Goal: Information Seeking & Learning: Check status

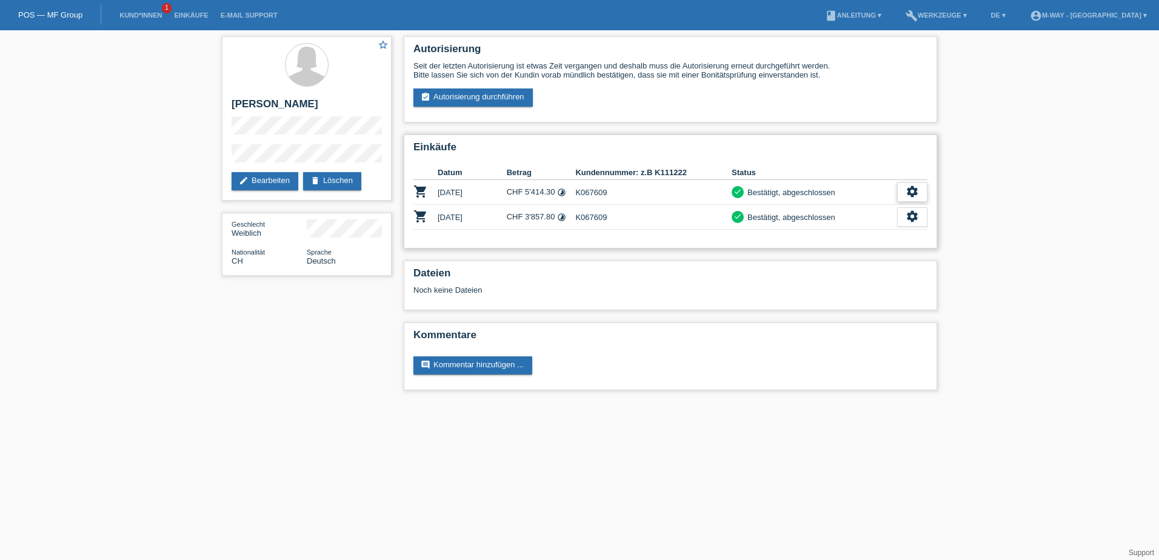
click at [913, 192] on icon "settings" at bounding box center [912, 191] width 13 height 13
click at [861, 212] on span "Anzeigen" at bounding box center [843, 211] width 36 height 15
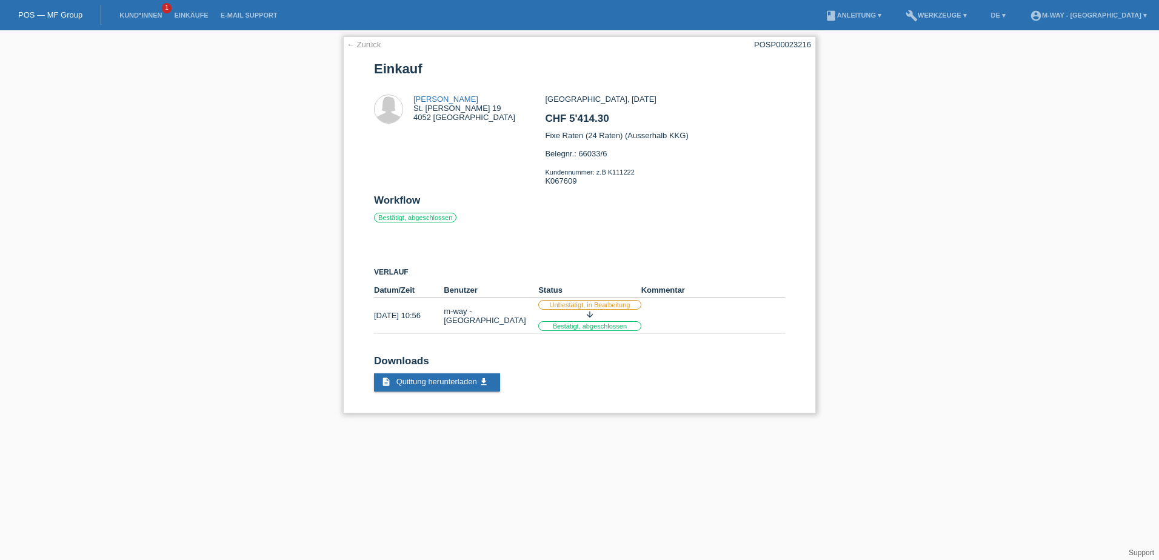
click at [359, 44] on link "← Zurück" at bounding box center [364, 44] width 34 height 9
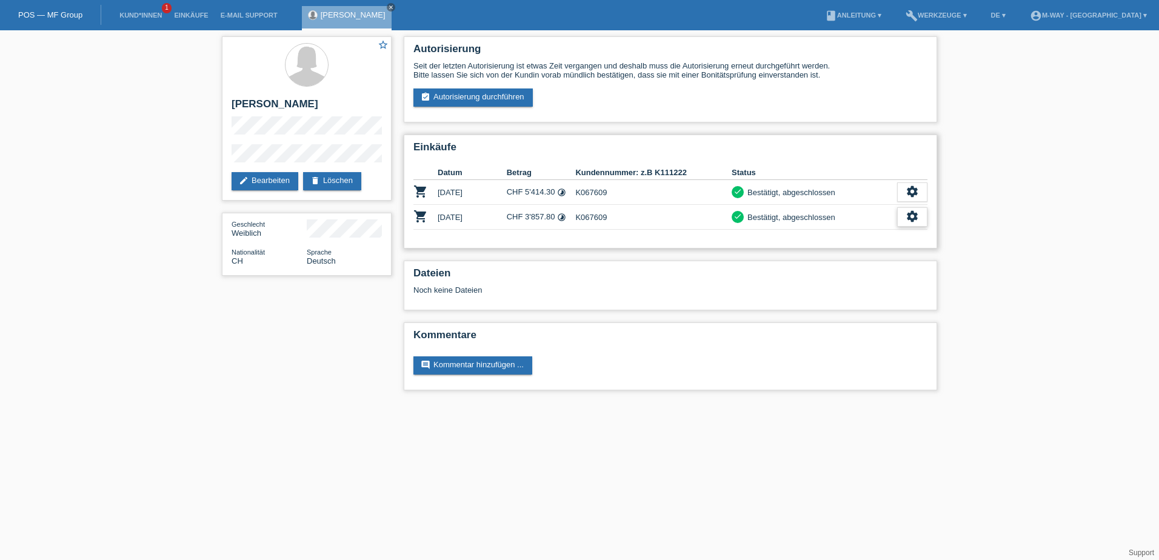
click at [909, 219] on icon "settings" at bounding box center [912, 216] width 13 height 13
click at [857, 235] on span "Anzeigen" at bounding box center [843, 236] width 36 height 15
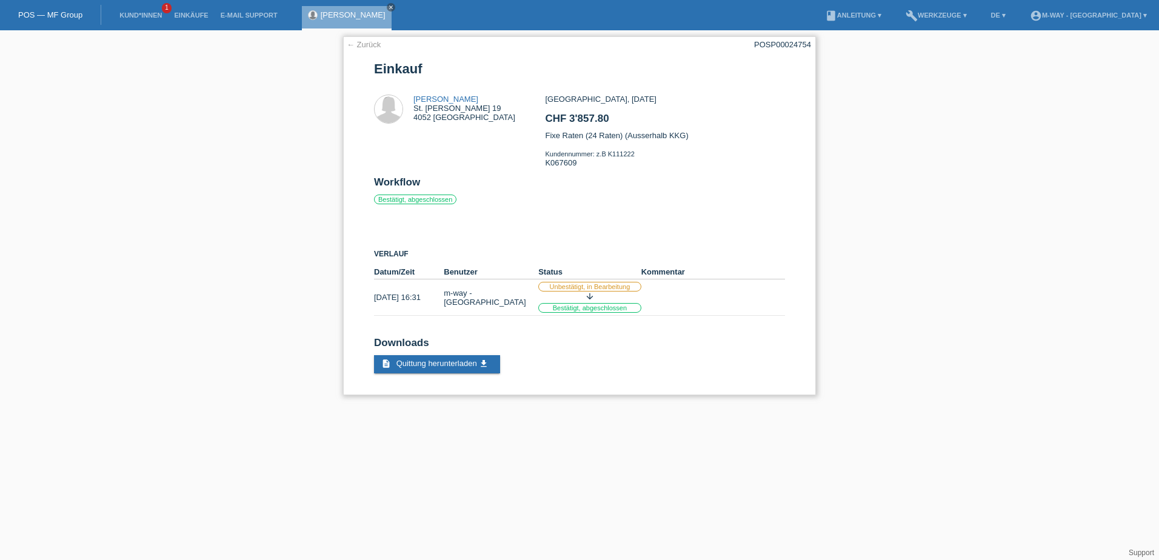
click at [369, 47] on link "← Zurück" at bounding box center [364, 44] width 34 height 9
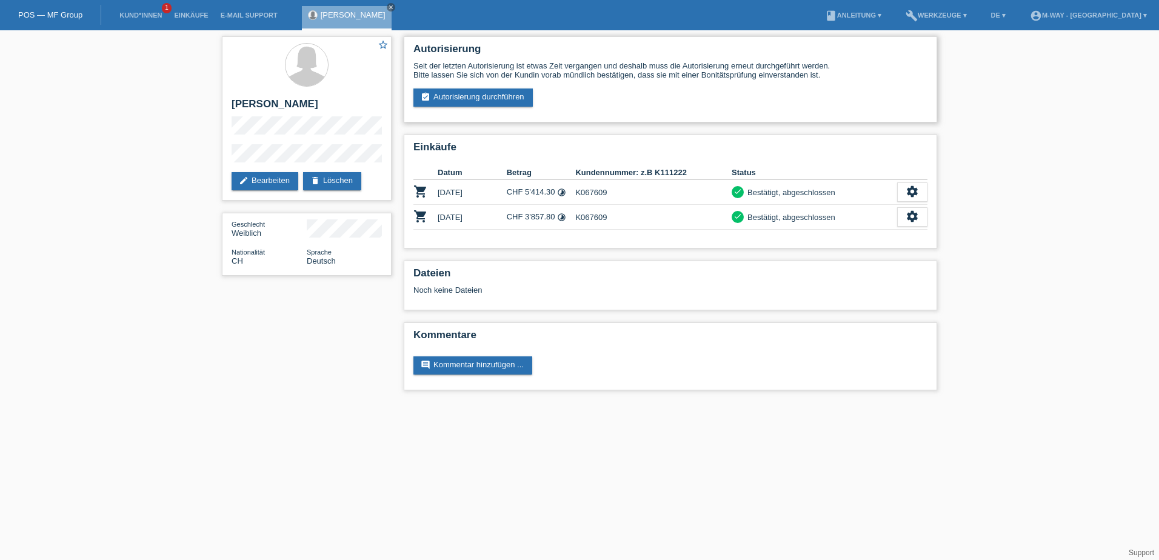
drag, startPoint x: 796, startPoint y: 76, endPoint x: 480, endPoint y: 45, distance: 317.4
click at [480, 45] on div "Autorisierung Seit der letzten Autorisierung ist etwas Zeit vergangen und desha…" at bounding box center [671, 79] width 534 height 86
drag, startPoint x: 480, startPoint y: 45, endPoint x: 672, endPoint y: 101, distance: 199.5
click at [679, 99] on div "Seit der letzten Autorisierung ist etwas Zeit vergangen und deshalb muss die Au…" at bounding box center [670, 83] width 514 height 45
click at [721, 172] on th "Kundennummer: z.B K111222" at bounding box center [653, 173] width 156 height 15
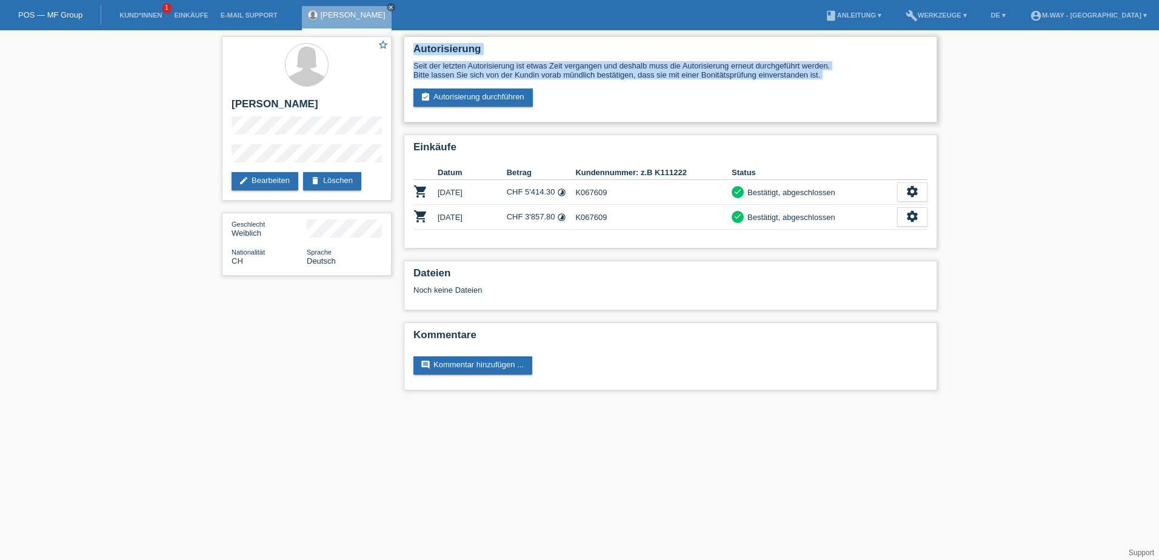
drag, startPoint x: 830, startPoint y: 83, endPoint x: 415, endPoint y: 58, distance: 416.1
click at [415, 58] on div "Autorisierung Seit der letzten Autorisierung ist etwas Zeit vergangen und desha…" at bounding box center [671, 79] width 534 height 86
drag, startPoint x: 415, startPoint y: 58, endPoint x: 409, endPoint y: 44, distance: 15.0
click at [406, 45] on div "Autorisierung Seit der letzten Autorisierung ist etwas Zeit vergangen und desha…" at bounding box center [671, 79] width 534 height 86
drag, startPoint x: 414, startPoint y: 44, endPoint x: 836, endPoint y: 80, distance: 423.5
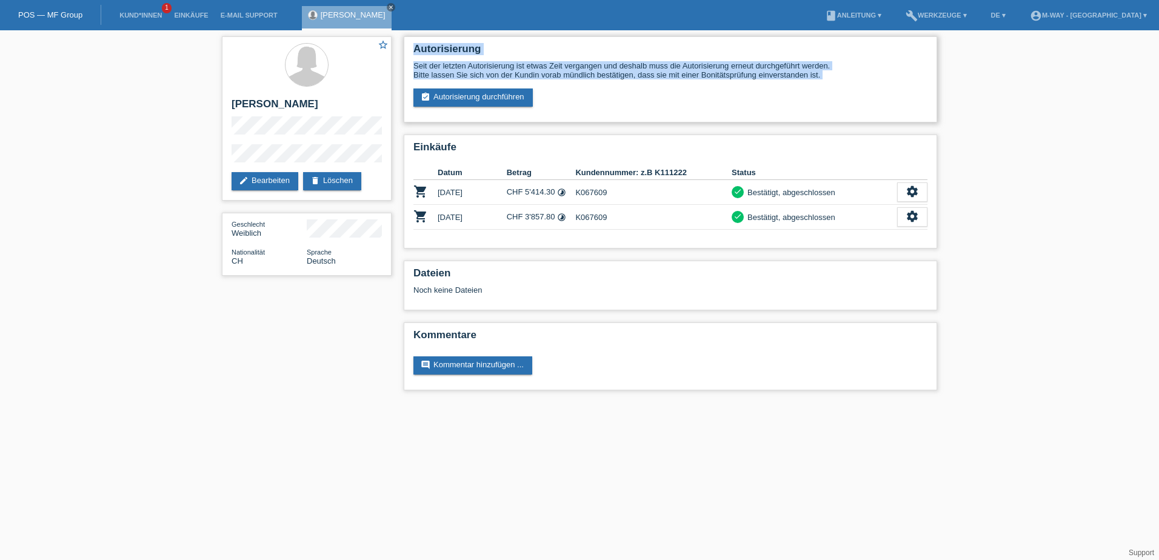
click at [836, 80] on div "Autorisierung Seit der letzten Autorisierung ist etwas Zeit vergangen und desha…" at bounding box center [671, 79] width 534 height 86
click at [835, 76] on div "Seit der letzten Autorisierung ist etwas Zeit vergangen und deshalb muss die Au…" at bounding box center [670, 70] width 514 height 18
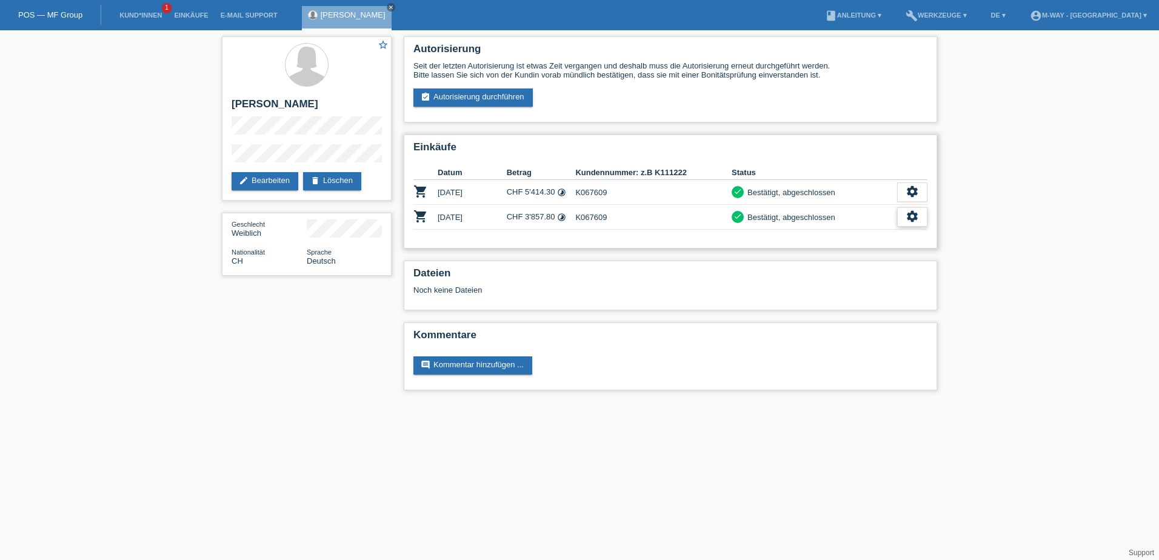
click at [906, 220] on icon "settings" at bounding box center [912, 216] width 13 height 13
click at [675, 230] on div "Einkäufe Datum Betrag Kundennummer: z.B K111222 Status shopping_cart 07.06.2025…" at bounding box center [671, 192] width 534 height 114
click at [859, 231] on span "Anzeigen" at bounding box center [843, 236] width 36 height 15
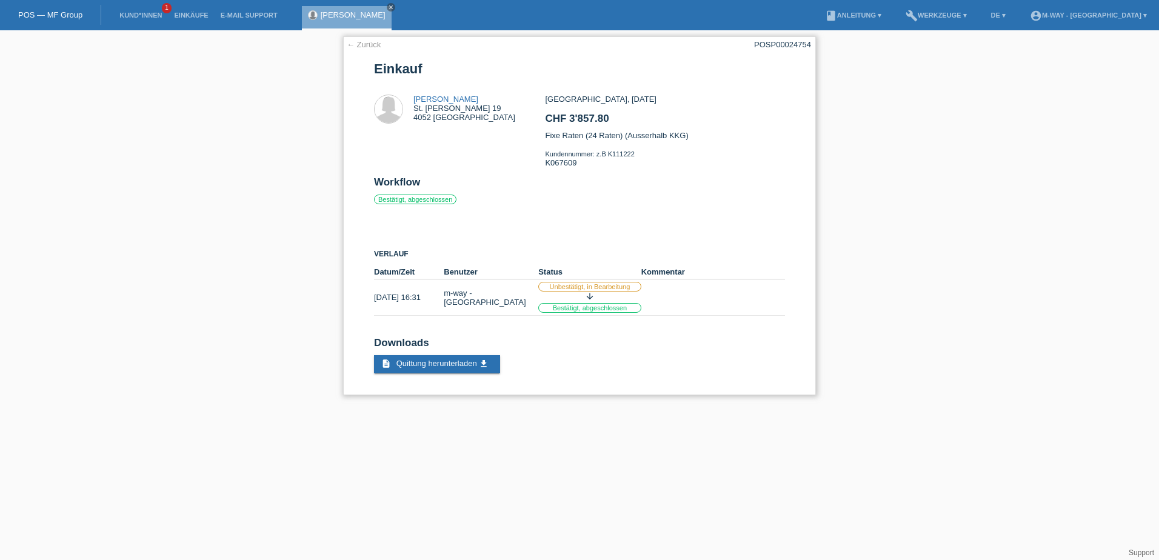
click at [363, 44] on link "← Zurück" at bounding box center [364, 44] width 34 height 9
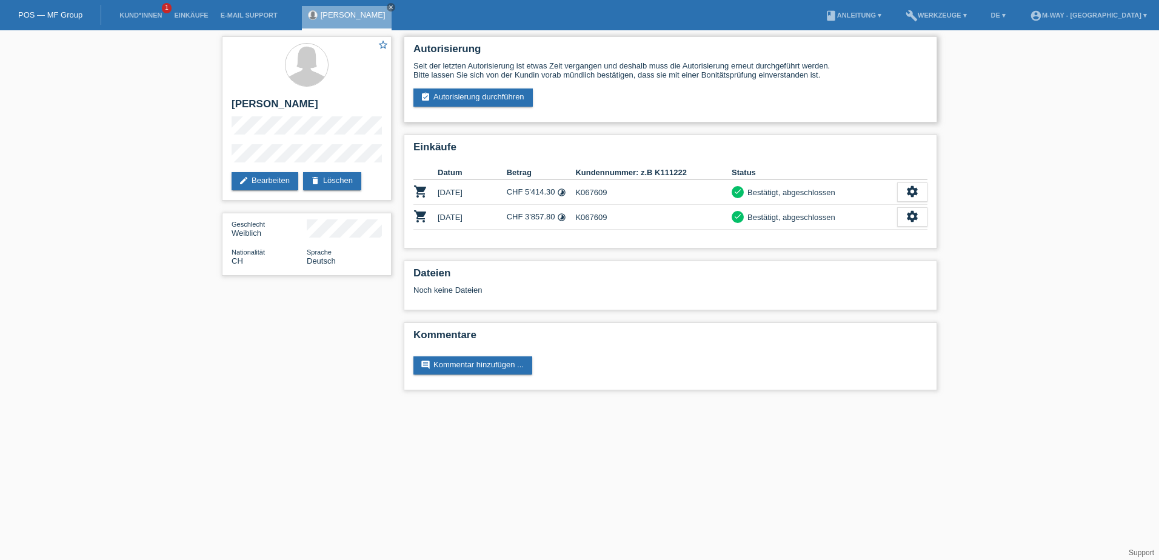
drag, startPoint x: 832, startPoint y: 75, endPoint x: 405, endPoint y: 48, distance: 428.3
click at [405, 48] on div "Autorisierung Seit der letzten Autorisierung ist etwas Zeit vergangen und desha…" at bounding box center [671, 79] width 534 height 86
drag, startPoint x: 405, startPoint y: 48, endPoint x: 629, endPoint y: 73, distance: 225.7
click at [629, 73] on div "Seit der letzten Autorisierung ist etwas Zeit vergangen und deshalb muss die Au…" at bounding box center [670, 70] width 514 height 18
drag, startPoint x: 831, startPoint y: 76, endPoint x: 399, endPoint y: 53, distance: 432.9
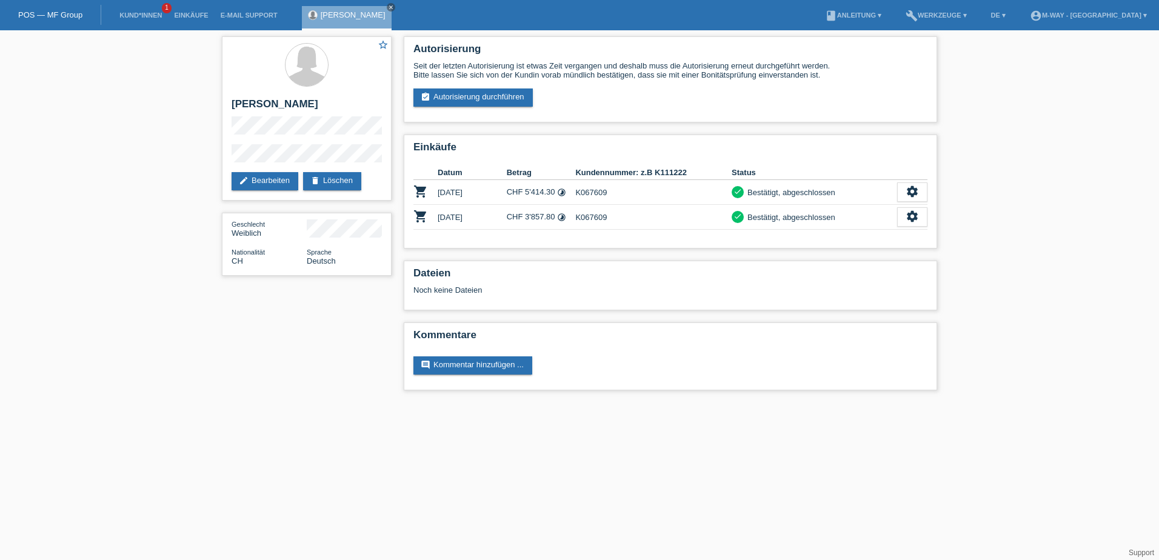
click at [399, 53] on div "Autorisierung Seit der letzten Autorisierung ist etwas Zeit vergangen und desha…" at bounding box center [671, 216] width 546 height 372
click at [691, 73] on div "Seit der letzten Autorisierung ist etwas Zeit vergangen und deshalb muss die Au…" at bounding box center [670, 70] width 514 height 18
click at [809, 72] on div "Seit der letzten Autorisierung ist etwas Zeit vergangen und deshalb muss die Au…" at bounding box center [670, 70] width 514 height 18
click at [823, 75] on div "Seit der letzten Autorisierung ist etwas Zeit vergangen und deshalb muss die Au…" at bounding box center [670, 70] width 514 height 18
drag, startPoint x: 823, startPoint y: 75, endPoint x: 406, endPoint y: 56, distance: 416.9
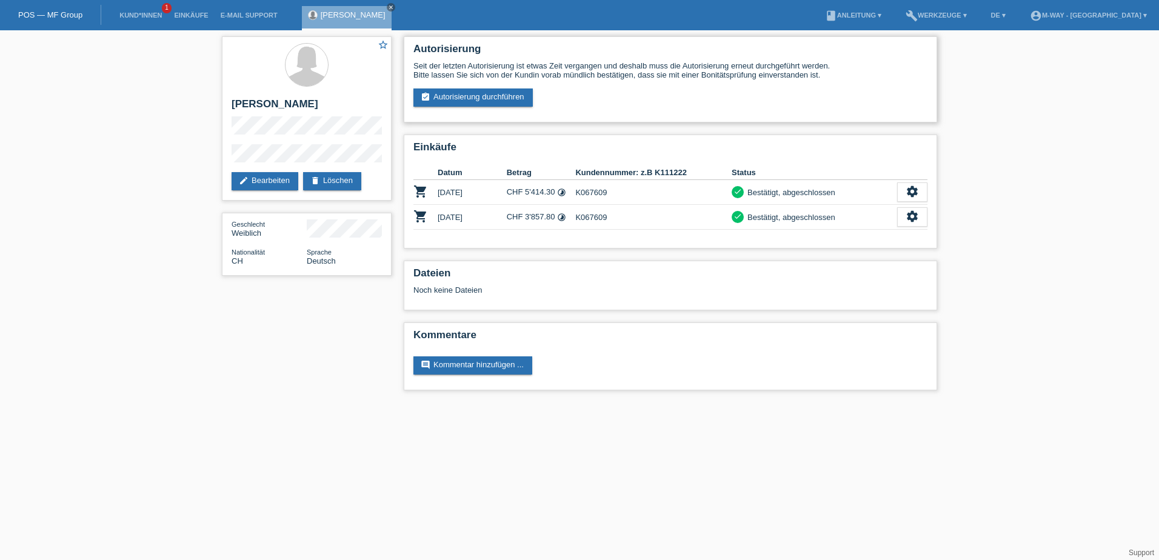
click at [406, 56] on div "Autorisierung Seit der letzten Autorisierung ist etwas Zeit vergangen und desha…" at bounding box center [671, 79] width 534 height 86
drag, startPoint x: 406, startPoint y: 56, endPoint x: 614, endPoint y: 64, distance: 208.1
click at [614, 64] on div "Seit der letzten Autorisierung ist etwas Zeit vergangen und deshalb muss die Au…" at bounding box center [670, 70] width 514 height 18
click at [905, 189] on div "settings" at bounding box center [912, 191] width 30 height 19
click at [871, 210] on div "fullscreen Anzeigen" at bounding box center [867, 212] width 119 height 18
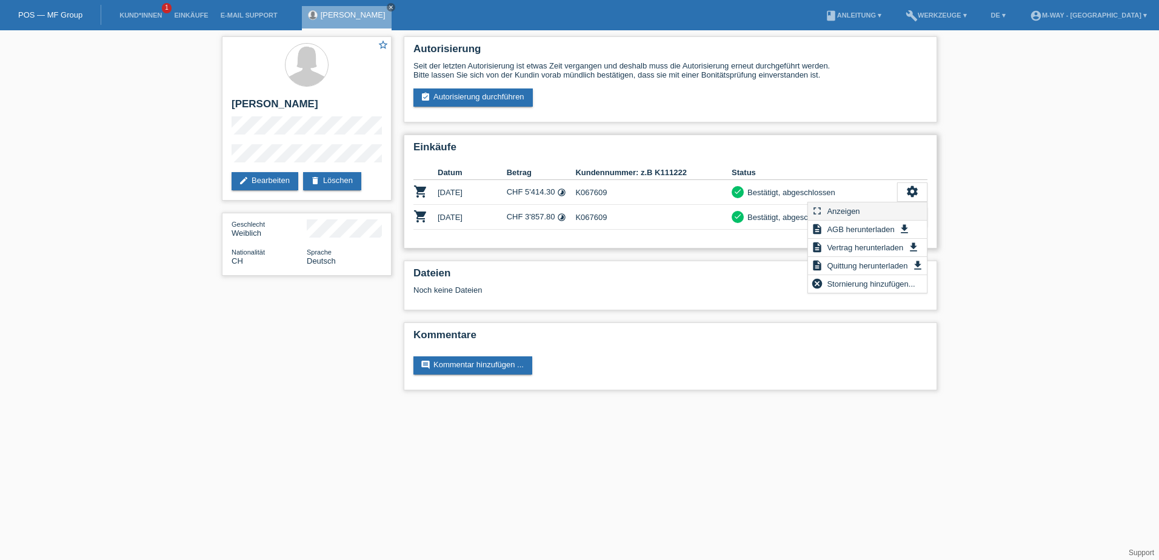
click at [871, 210] on div "fullscreen Anzeigen" at bounding box center [867, 212] width 119 height 18
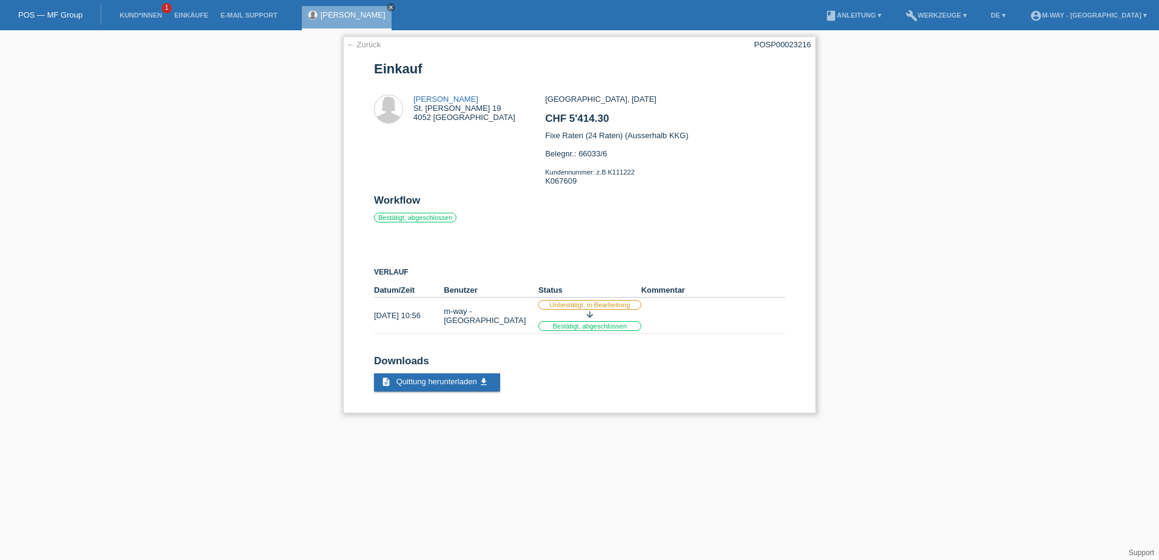
click at [371, 46] on link "← Zurück" at bounding box center [364, 44] width 34 height 9
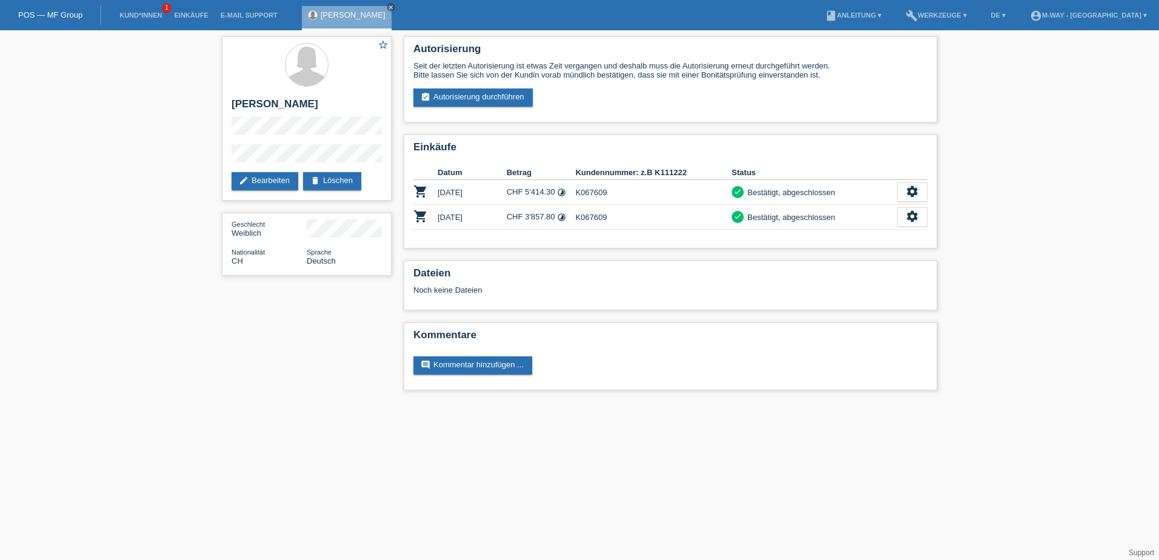
drag, startPoint x: 678, startPoint y: 73, endPoint x: 400, endPoint y: 47, distance: 280.1
click at [400, 47] on div "Autorisierung Seit der letzten Autorisierung ist etwas Zeit vergangen und desha…" at bounding box center [671, 216] width 546 height 372
click at [836, 78] on div "Seit der letzten Autorisierung ist etwas Zeit vergangen und deshalb muss die Au…" at bounding box center [670, 70] width 514 height 18
drag, startPoint x: 835, startPoint y: 76, endPoint x: 406, endPoint y: 55, distance: 430.4
click at [406, 55] on div "Autorisierung Seit der letzten Autorisierung ist etwas Zeit vergangen und desha…" at bounding box center [671, 79] width 534 height 86
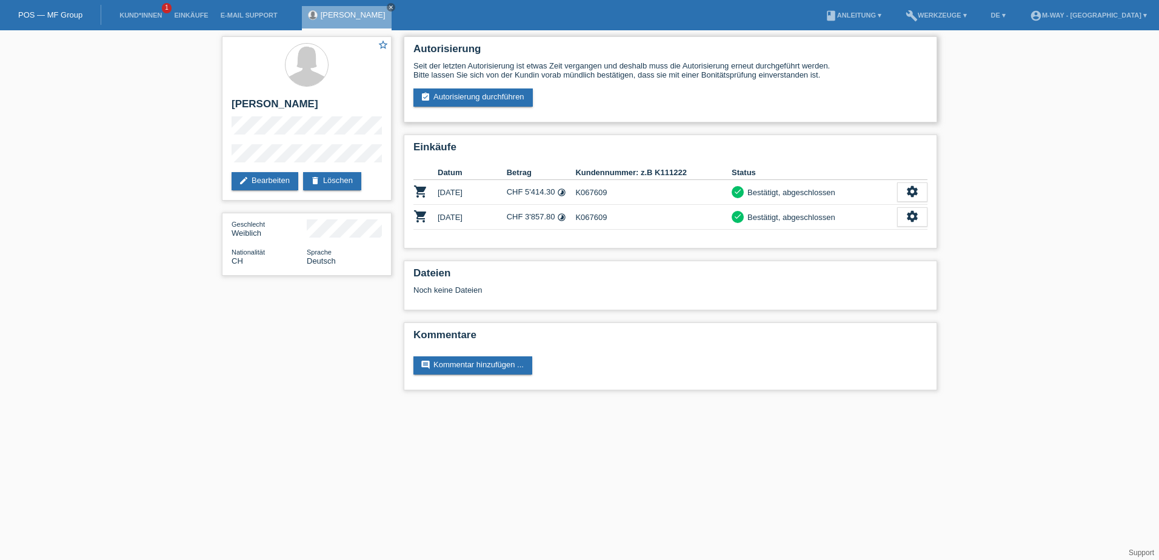
click at [756, 70] on div "Seit der letzten Autorisierung ist etwas Zeit vergangen und deshalb muss die Au…" at bounding box center [670, 70] width 514 height 18
drag, startPoint x: 835, startPoint y: 78, endPoint x: 410, endPoint y: 41, distance: 426.6
click at [410, 41] on div "Autorisierung Seit der letzten Autorisierung ist etwas Zeit vergangen und desha…" at bounding box center [671, 79] width 534 height 86
drag, startPoint x: 410, startPoint y: 41, endPoint x: 534, endPoint y: 56, distance: 124.5
click at [534, 56] on h2 "Autorisierung" at bounding box center [670, 52] width 514 height 18
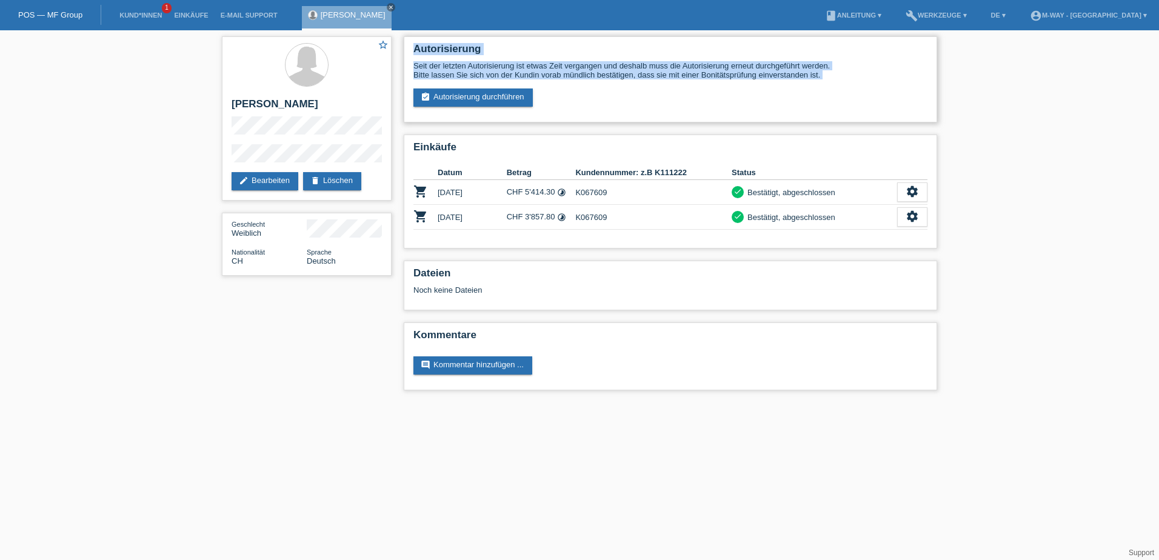
drag, startPoint x: 412, startPoint y: 45, endPoint x: 823, endPoint y: 83, distance: 412.2
click at [823, 83] on div "Autorisierung Seit der letzten Autorisierung ist etwas Zeit vergangen und desha…" at bounding box center [671, 79] width 534 height 86
drag, startPoint x: 823, startPoint y: 83, endPoint x: 812, endPoint y: 77, distance: 12.0
click at [812, 77] on div "Seit der letzten Autorisierung ist etwas Zeit vergangen und deshalb muss die Au…" at bounding box center [670, 70] width 514 height 18
drag, startPoint x: 837, startPoint y: 80, endPoint x: 393, endPoint y: 58, distance: 445.0
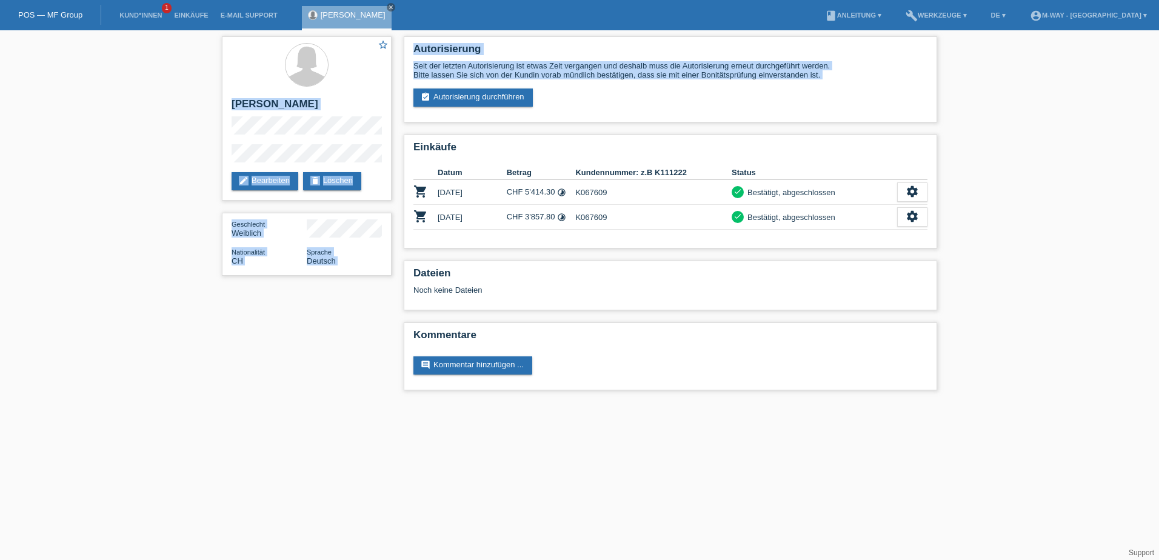
click at [393, 58] on div "star_border [PERSON_NAME] edit Bearbeiten delete Löschen Geschlecht Weiblich Na…" at bounding box center [580, 216] width 728 height 372
drag, startPoint x: 393, startPoint y: 58, endPoint x: 560, endPoint y: 66, distance: 167.6
click at [560, 66] on div "Seit der letzten Autorisierung ist etwas Zeit vergangen und deshalb muss die Au…" at bounding box center [670, 70] width 514 height 18
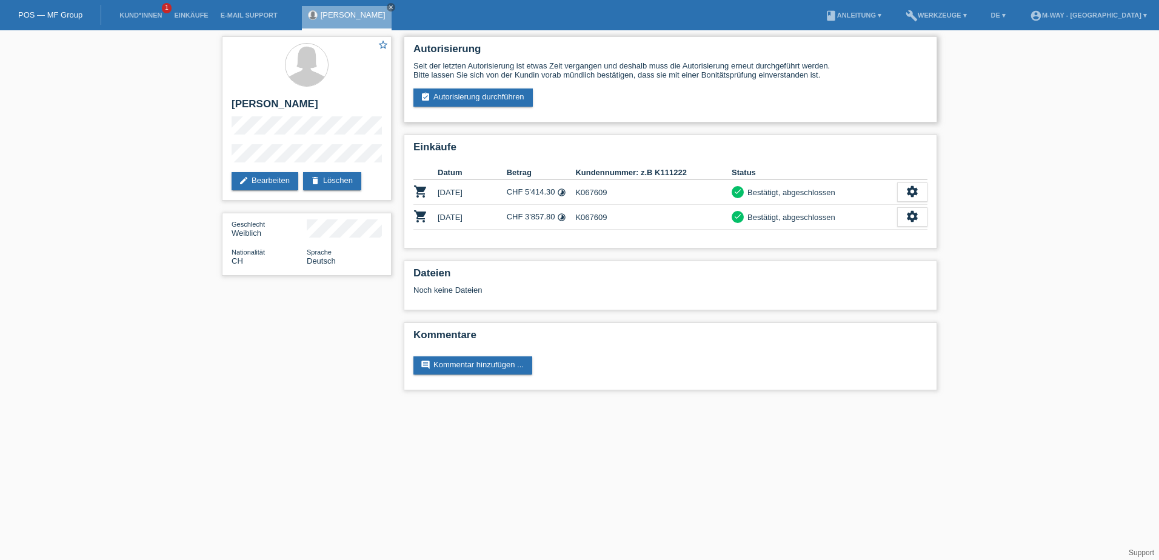
drag, startPoint x: 413, startPoint y: 46, endPoint x: 826, endPoint y: 76, distance: 414.0
click at [826, 76] on div "Autorisierung Seit der letzten Autorisierung ist etwas Zeit vergangen und desha…" at bounding box center [671, 79] width 534 height 86
click at [826, 77] on div "Seit der letzten Autorisierung ist etwas Zeit vergangen und deshalb muss die Au…" at bounding box center [670, 70] width 514 height 18
